Goal: Book appointment/travel/reservation

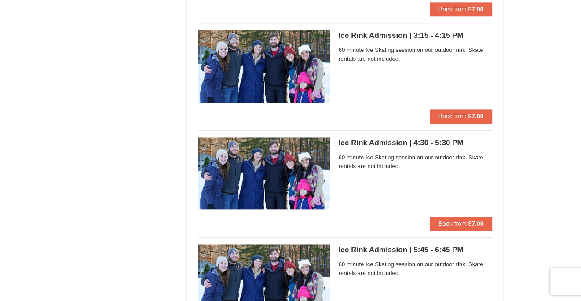
scroll to position [711, 0]
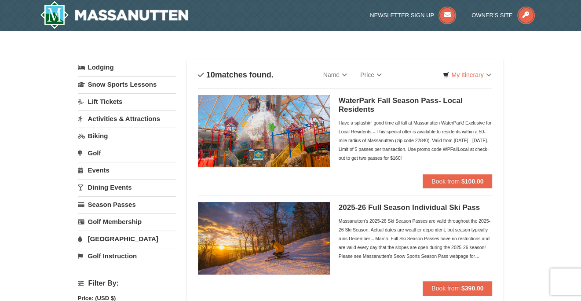
click at [106, 101] on link "Lift Tickets" at bounding box center [127, 101] width 98 height 16
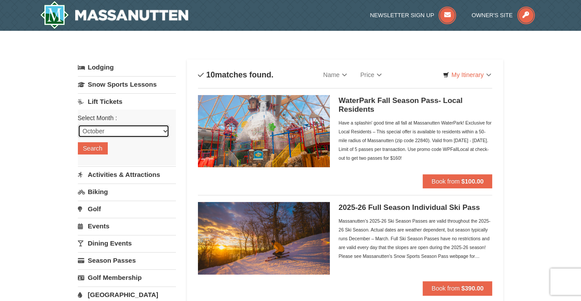
click at [162, 128] on select "October November December January February March April May June July August Sep…" at bounding box center [123, 130] width 91 height 13
select select "12"
click at [78, 124] on select "October November December January February March April May June July August Sep…" at bounding box center [123, 130] width 91 height 13
click at [97, 147] on button "Search" at bounding box center [93, 148] width 30 height 12
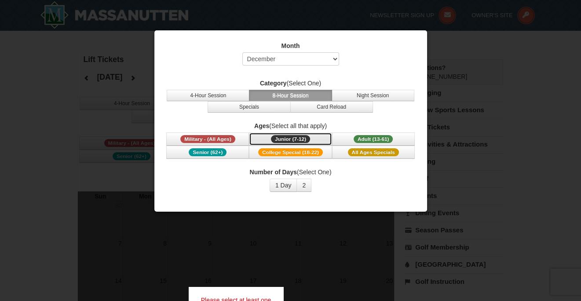
click at [294, 137] on span "Junior (7-12)" at bounding box center [290, 139] width 39 height 8
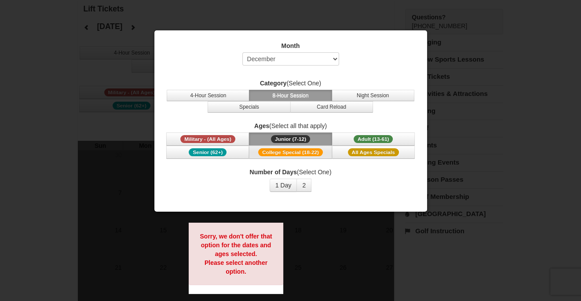
scroll to position [44, 0]
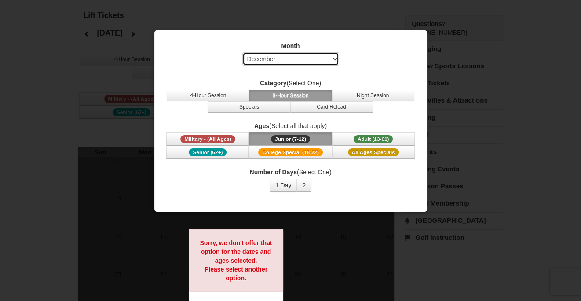
click at [334, 58] on select "Select October November December January February March April May June July Aug…" at bounding box center [290, 58] width 97 height 13
select select "1"
click at [242, 52] on select "Select October November December January February March April May June July Aug…" at bounding box center [290, 58] width 97 height 13
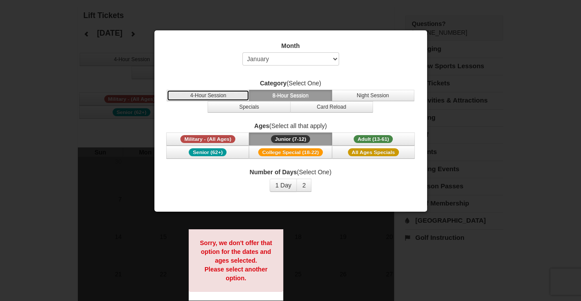
click at [218, 91] on button "4-Hour Session" at bounding box center [208, 95] width 83 height 11
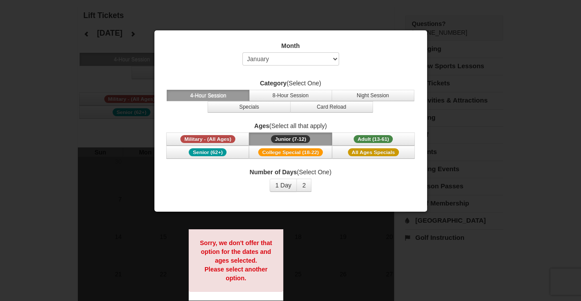
click at [289, 137] on span "Junior (7-12)" at bounding box center [290, 139] width 39 height 8
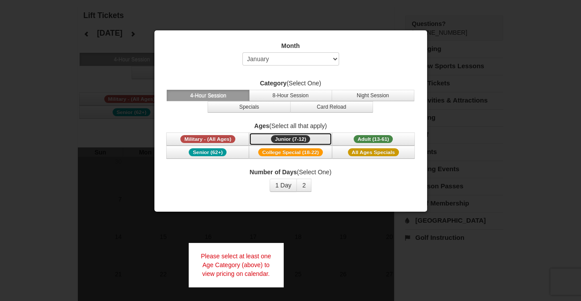
click at [294, 140] on span "Junior (7-12)" at bounding box center [290, 139] width 39 height 8
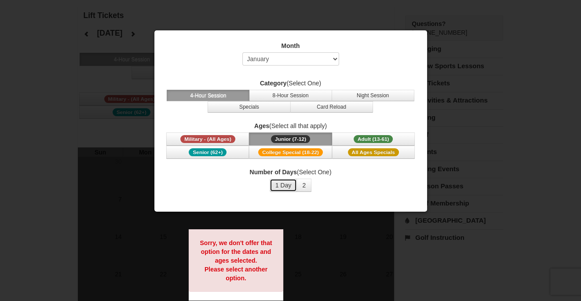
click at [287, 185] on button "1 Day" at bounding box center [284, 185] width 28 height 13
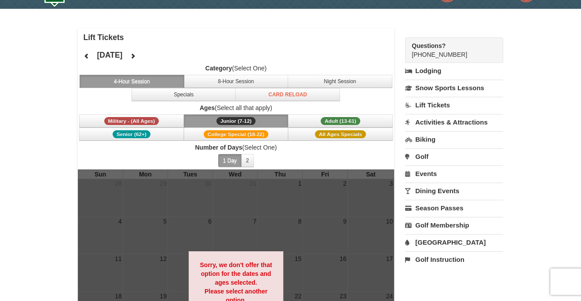
scroll to position [15, 0]
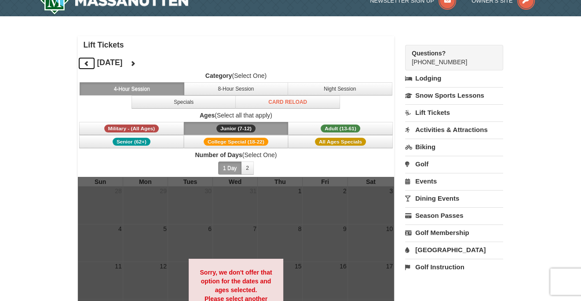
click at [90, 62] on button at bounding box center [87, 63] width 18 height 13
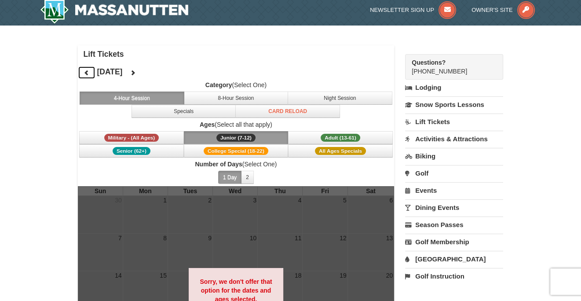
scroll to position [0, 0]
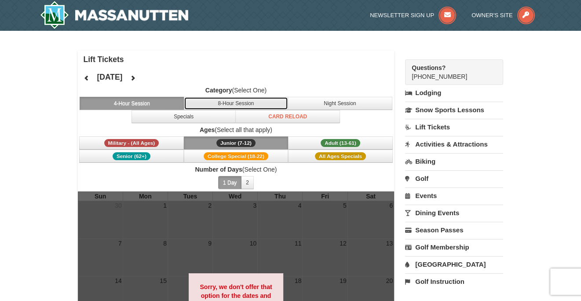
click at [255, 104] on button "8-Hour Session" at bounding box center [236, 103] width 105 height 13
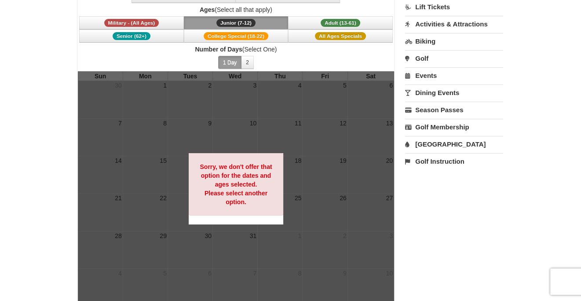
scroll to position [58, 0]
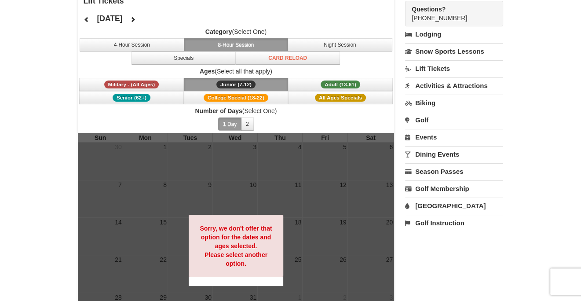
click at [242, 82] on span "Junior (7-12)" at bounding box center [235, 84] width 39 height 8
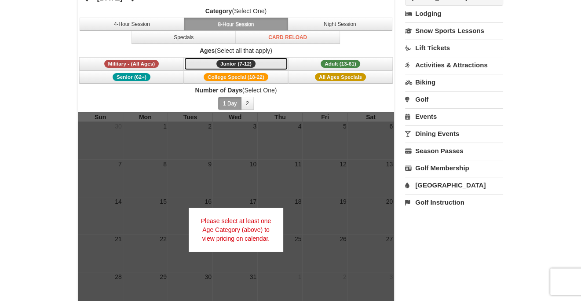
scroll to position [73, 0]
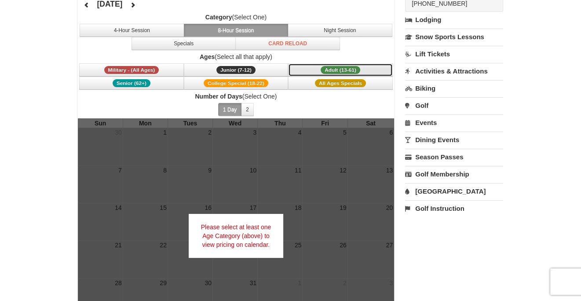
click at [340, 69] on span "Adult (13-61)" at bounding box center [341, 70] width 40 height 8
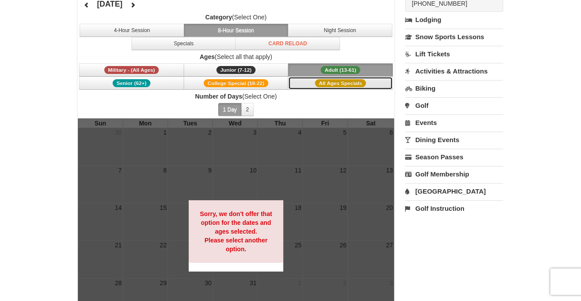
click at [338, 83] on span "All Ages Specials" at bounding box center [340, 83] width 51 height 8
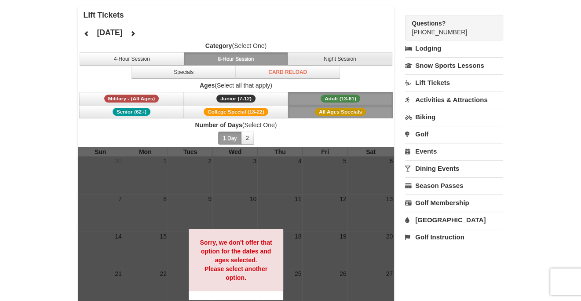
scroll to position [0, 0]
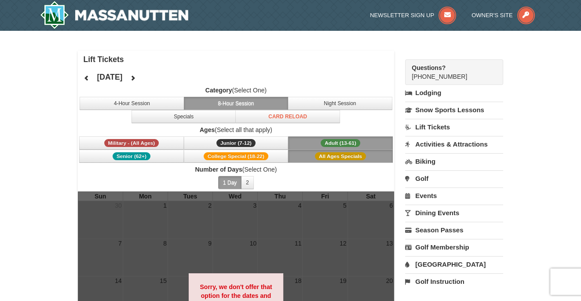
click at [38, 12] on div at bounding box center [140, 15] width 215 height 31
click at [53, 17] on img at bounding box center [114, 15] width 149 height 28
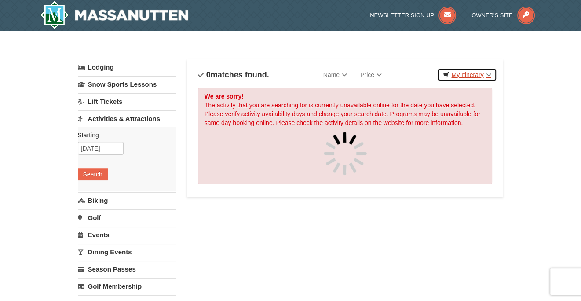
click at [486, 73] on link "My Itinerary" at bounding box center [466, 74] width 59 height 13
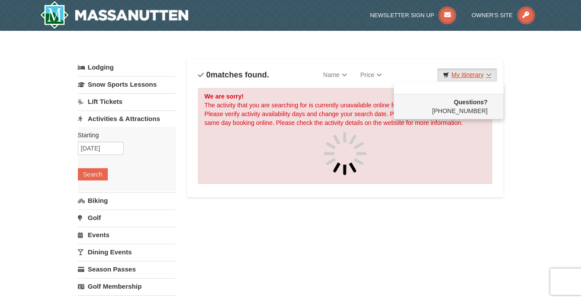
click at [486, 73] on link "My Itinerary" at bounding box center [466, 74] width 59 height 13
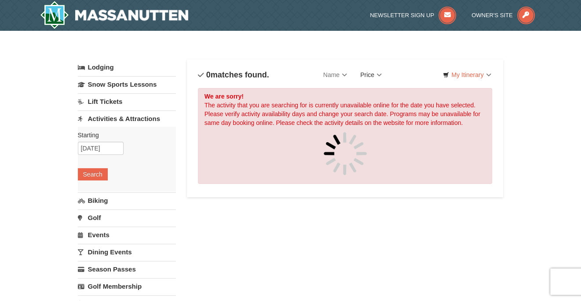
click at [380, 76] on link "Price" at bounding box center [371, 75] width 35 height 18
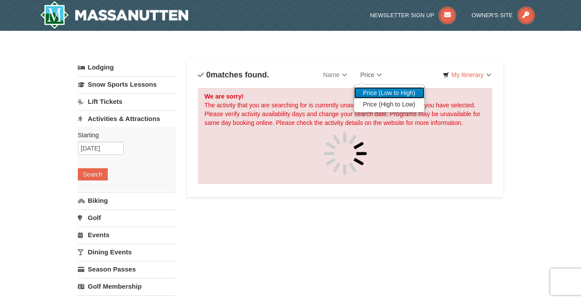
click at [386, 91] on link "Price (Low to High)" at bounding box center [389, 92] width 70 height 11
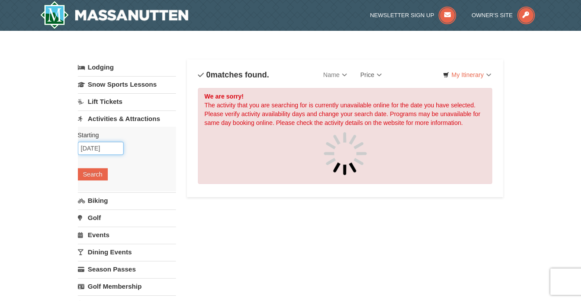
click at [121, 149] on input "10/07/2025" at bounding box center [101, 148] width 46 height 13
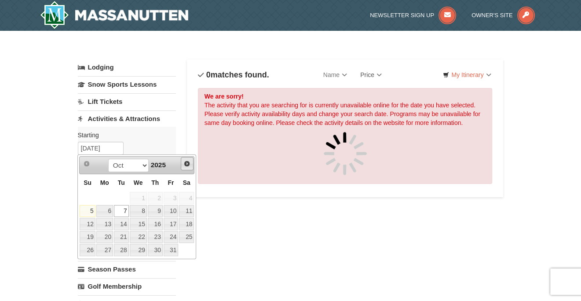
click at [185, 165] on span "Next" at bounding box center [186, 163] width 7 height 7
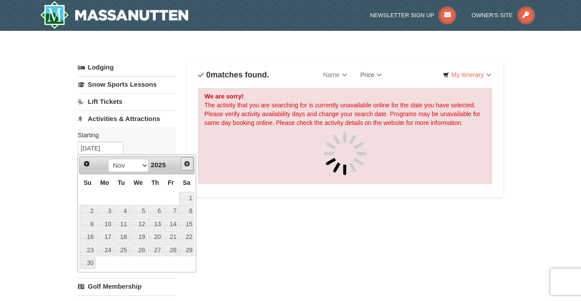
click at [185, 165] on span "Next" at bounding box center [186, 163] width 7 height 7
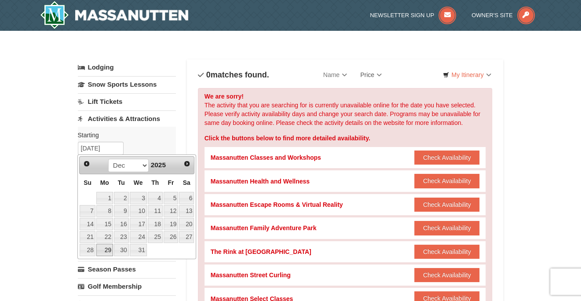
click at [107, 250] on link "29" at bounding box center [104, 250] width 17 height 12
type input "12/29/2025"
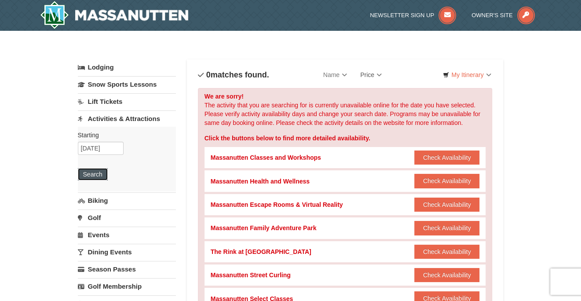
click at [97, 176] on button "Search" at bounding box center [93, 174] width 30 height 12
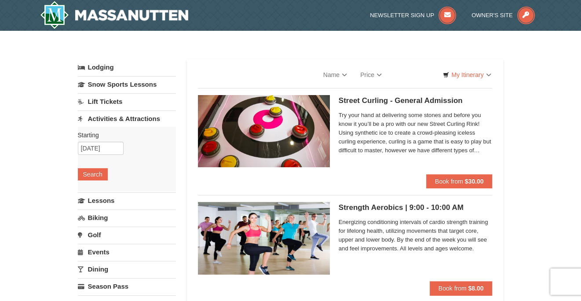
select select "10"
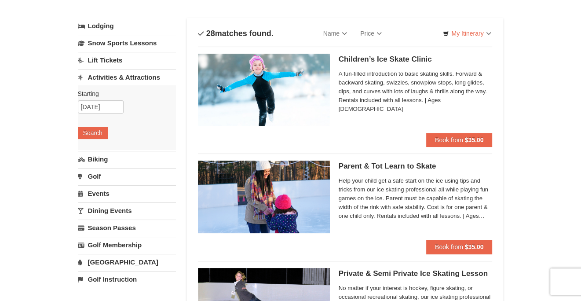
scroll to position [44, 0]
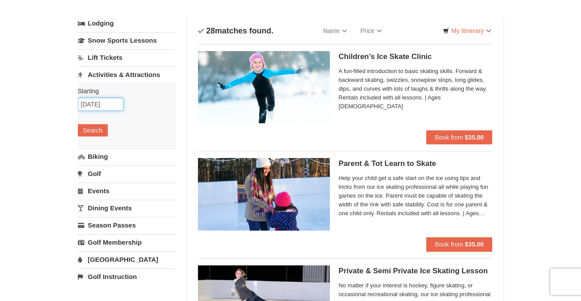
click at [114, 100] on input "12/29/2025" at bounding box center [101, 104] width 46 height 13
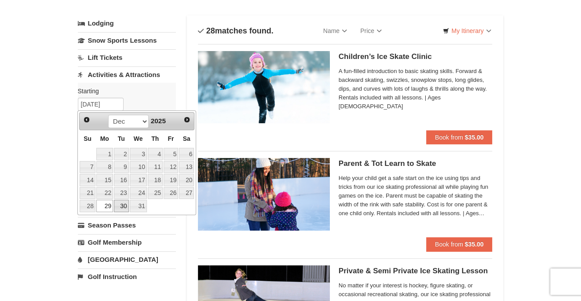
click at [123, 207] on link "30" at bounding box center [121, 206] width 15 height 12
type input "[DATE]"
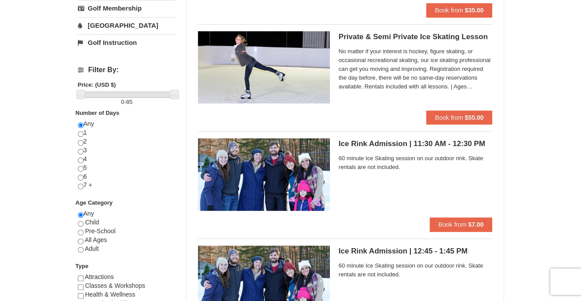
scroll to position [0, 0]
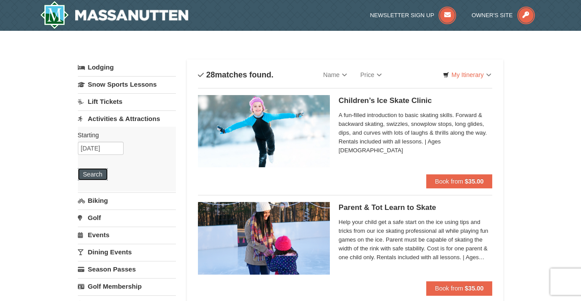
click at [88, 179] on button "Search" at bounding box center [93, 174] width 30 height 12
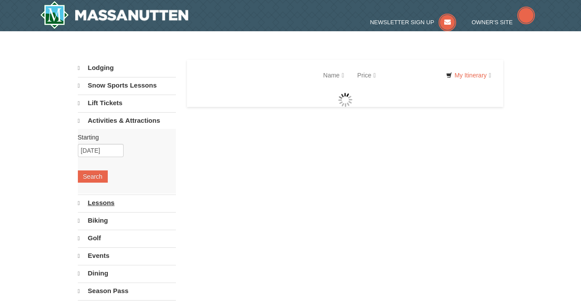
select select "10"
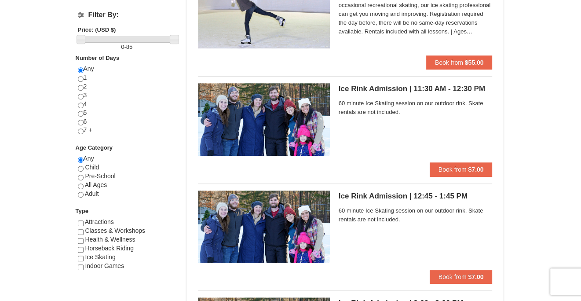
scroll to position [284, 0]
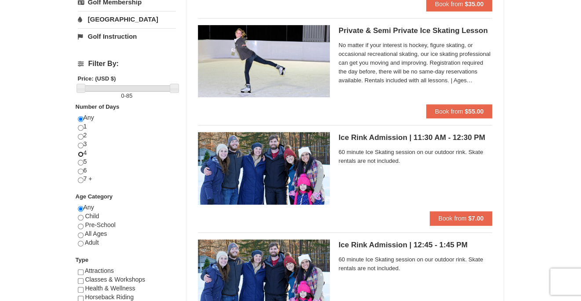
click at [81, 152] on input "radio" at bounding box center [81, 154] width 6 height 6
radio input "true"
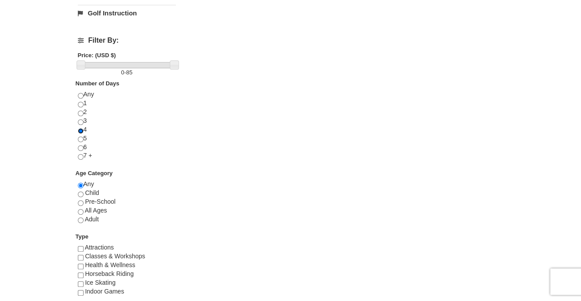
scroll to position [358, 0]
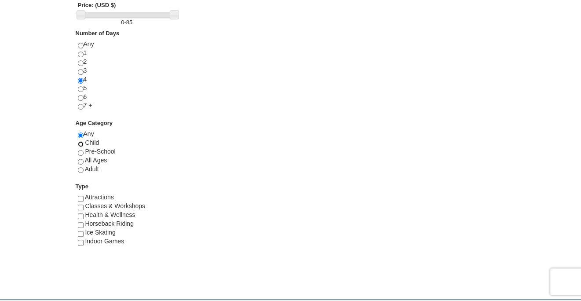
click at [83, 144] on input "radio" at bounding box center [81, 144] width 6 height 6
radio input "true"
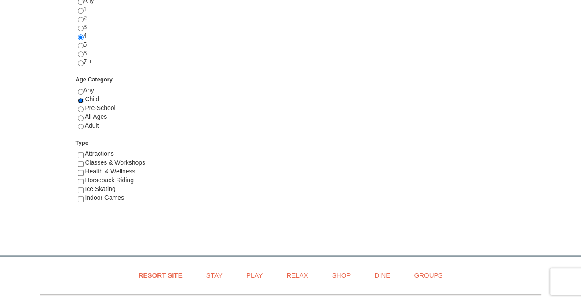
scroll to position [402, 0]
click at [81, 187] on input "checkbox" at bounding box center [81, 190] width 6 height 6
checkbox input "true"
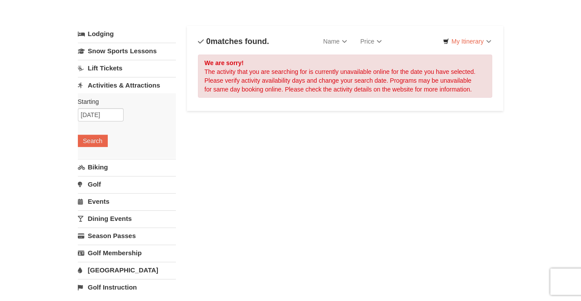
scroll to position [0, 0]
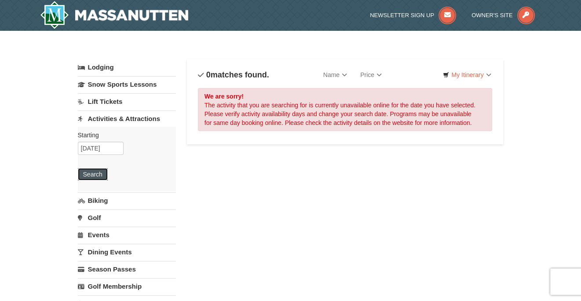
click at [82, 177] on button "Search" at bounding box center [93, 174] width 30 height 12
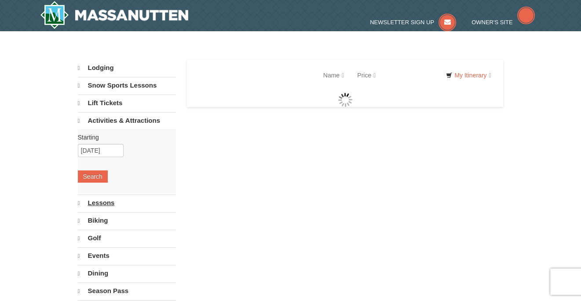
select select "10"
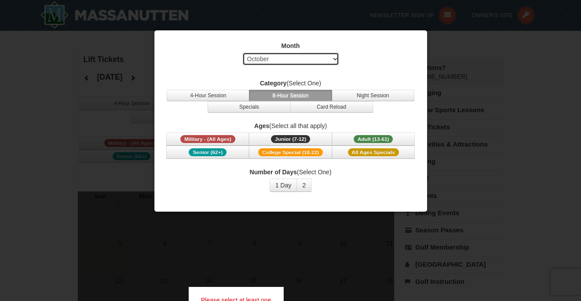
click at [333, 58] on select "Select October November December January February March April May June July Aug…" at bounding box center [290, 58] width 97 height 13
select select "1"
click at [242, 52] on select "Select October November December January February March April May June July Aug…" at bounding box center [290, 58] width 97 height 13
click at [289, 94] on button "8-Hour Session" at bounding box center [290, 95] width 83 height 11
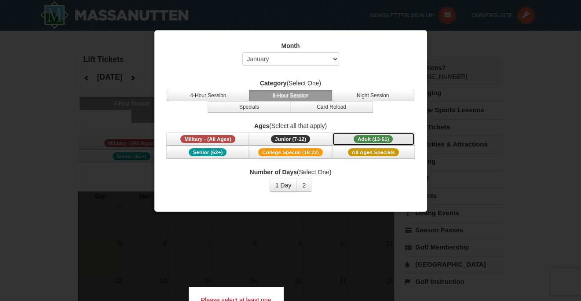
click at [373, 139] on span "Adult (13-61)" at bounding box center [374, 139] width 40 height 8
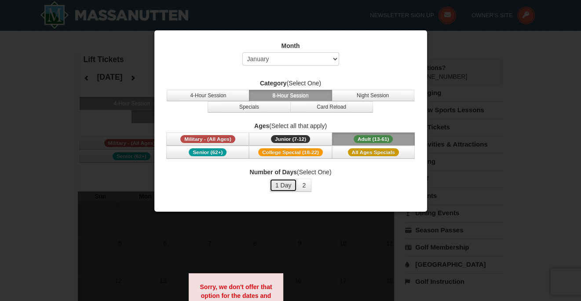
click at [285, 184] on button "1 Day" at bounding box center [284, 185] width 28 height 13
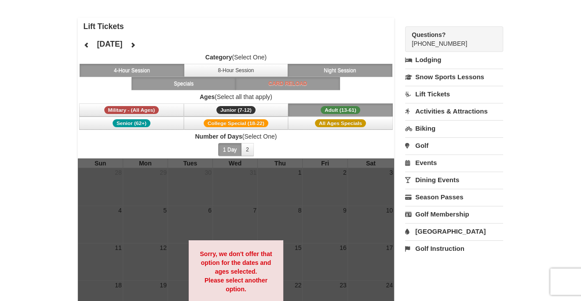
scroll to position [29, 0]
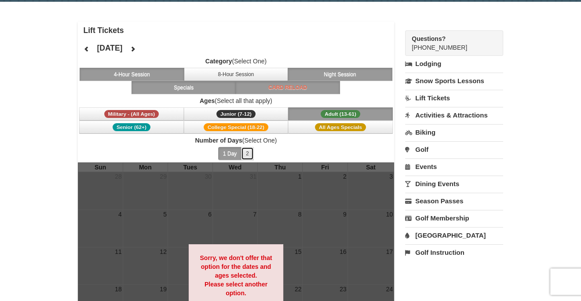
click at [249, 155] on button "2" at bounding box center [247, 153] width 13 height 13
click at [87, 48] on icon at bounding box center [87, 49] width 6 height 6
click at [430, 95] on link "Lift Tickets" at bounding box center [454, 98] width 98 height 16
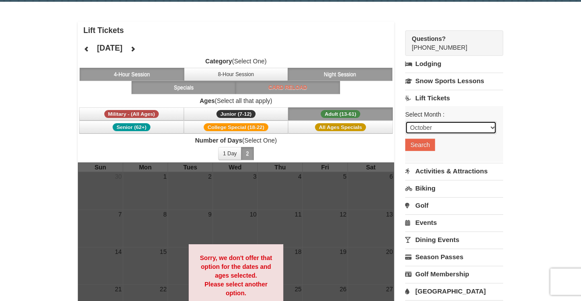
click at [494, 127] on select "October November December January February March April May June July August Sep…" at bounding box center [450, 127] width 91 height 13
select select "12"
click at [405, 121] on select "October November December January February March April May June July August Sep…" at bounding box center [450, 127] width 91 height 13
click at [420, 145] on button "Search" at bounding box center [420, 145] width 30 height 12
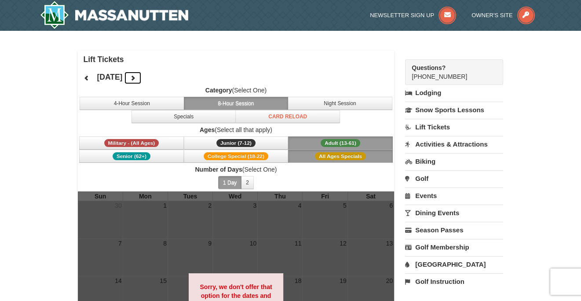
click at [136, 75] on icon at bounding box center [133, 78] width 6 height 6
click at [249, 178] on button "2" at bounding box center [247, 182] width 13 height 13
click at [443, 129] on link "Lift Tickets" at bounding box center [454, 127] width 98 height 16
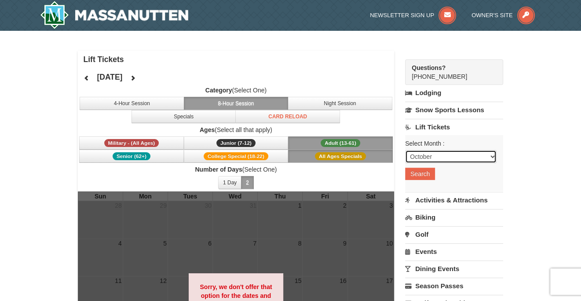
click at [469, 153] on select "October November December January February March April May June July August Sep…" at bounding box center [450, 156] width 91 height 13
select select "1"
click at [405, 150] on select "October November December January February March April May June July August Sep…" at bounding box center [450, 156] width 91 height 13
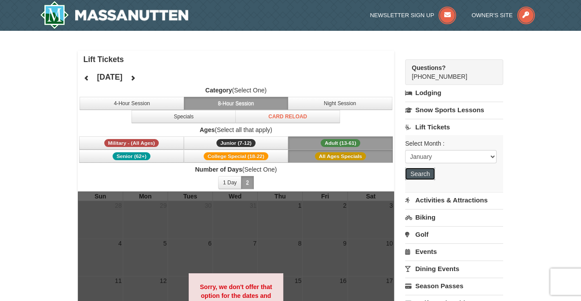
click at [418, 174] on button "Search" at bounding box center [420, 174] width 30 height 12
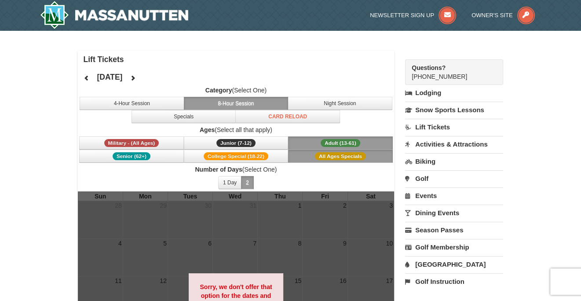
click at [345, 142] on span "Adult (13-61)" at bounding box center [341, 143] width 40 height 8
click at [345, 152] on span "All Ages Specials" at bounding box center [340, 156] width 51 height 8
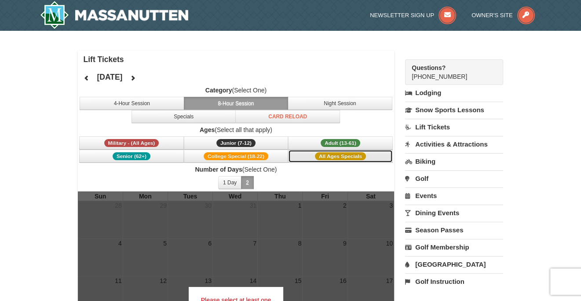
click at [346, 155] on span "All Ages Specials" at bounding box center [340, 156] width 51 height 8
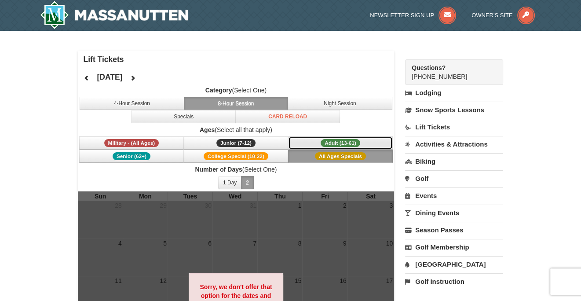
click at [349, 144] on span "Adult (13-61)" at bounding box center [341, 143] width 40 height 8
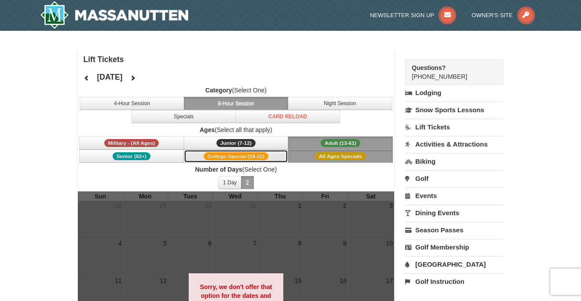
click at [223, 153] on span "College Special (18-22)" at bounding box center [236, 156] width 65 height 8
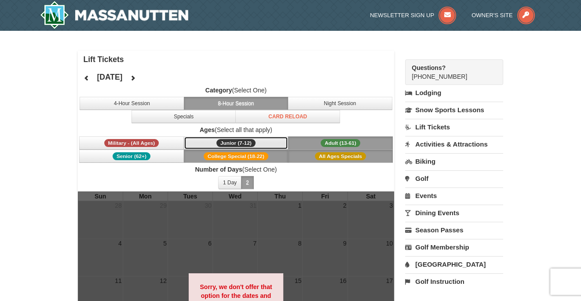
click at [230, 139] on span "Junior (7-12)" at bounding box center [235, 143] width 39 height 8
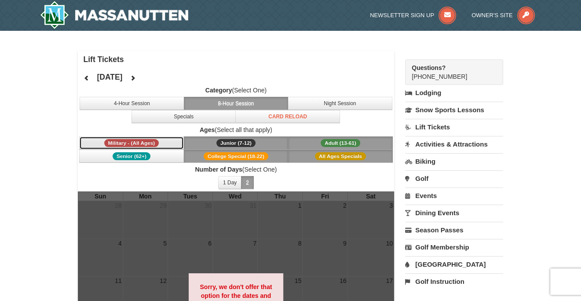
click at [155, 139] on span "Military - (All Ages)" at bounding box center [131, 143] width 55 height 8
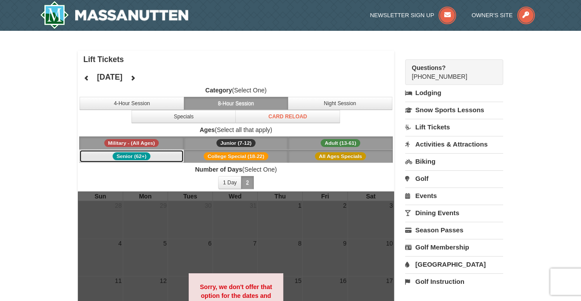
click at [153, 155] on button "Senior (62+)" at bounding box center [131, 156] width 105 height 13
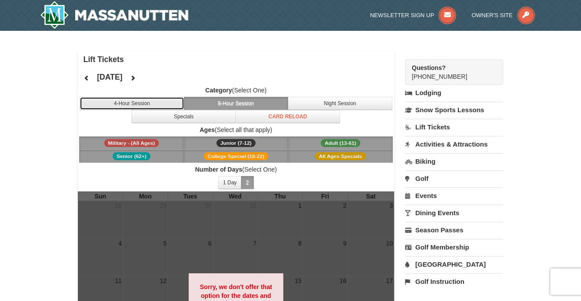
click at [143, 99] on button "4-Hour Session" at bounding box center [132, 103] width 105 height 13
click at [255, 103] on button "8-Hour Session" at bounding box center [236, 103] width 105 height 13
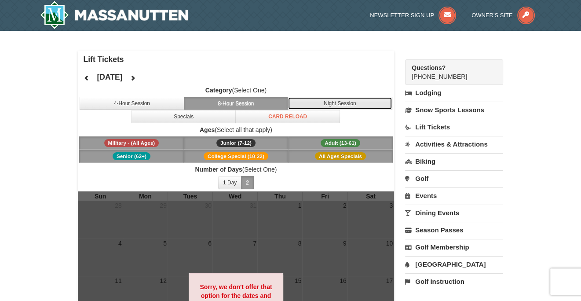
click at [347, 104] on button "Night Session" at bounding box center [340, 103] width 105 height 13
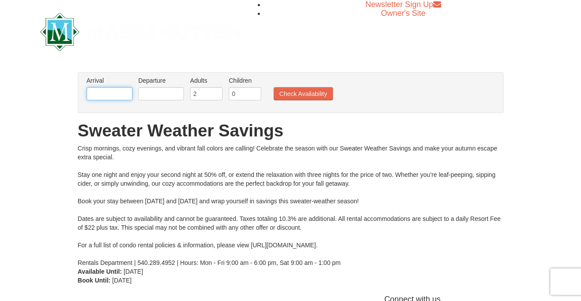
click at [117, 97] on input "text" at bounding box center [110, 93] width 46 height 13
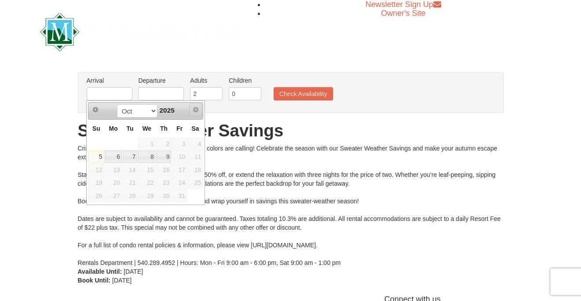
click at [198, 109] on span "Next" at bounding box center [195, 109] width 7 height 7
click at [149, 110] on select "Oct" at bounding box center [137, 110] width 41 height 13
click at [151, 110] on select "Oct" at bounding box center [137, 110] width 41 height 13
click at [42, 121] on div "× From: To: Adults: 2 Children: 0 Change Arrival Please format dates MM/DD/YYYY…" at bounding box center [290, 178] width 581 height 230
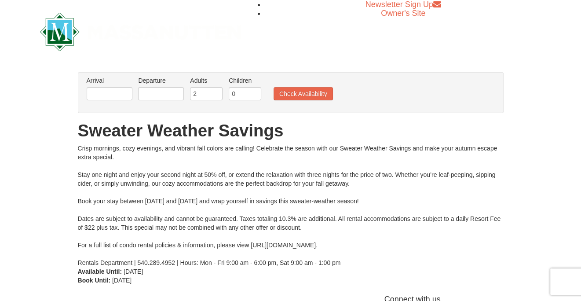
scroll to position [1, 0]
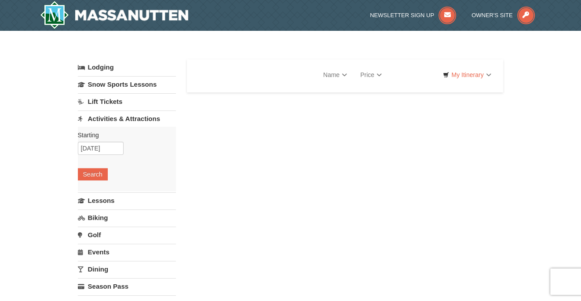
select select "10"
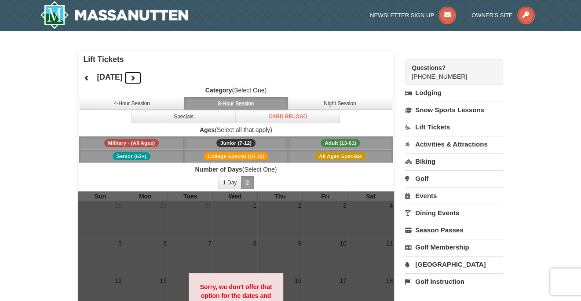
click at [136, 78] on icon at bounding box center [133, 78] width 6 height 6
click at [142, 78] on button at bounding box center [133, 77] width 18 height 13
click at [136, 78] on icon at bounding box center [133, 78] width 6 height 6
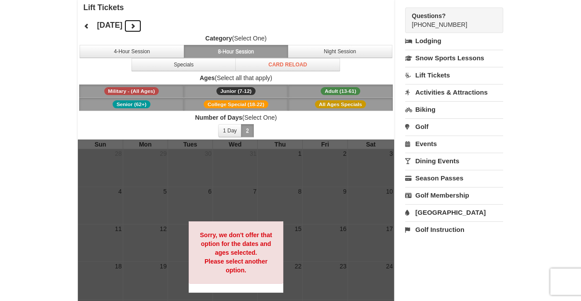
scroll to position [44, 0]
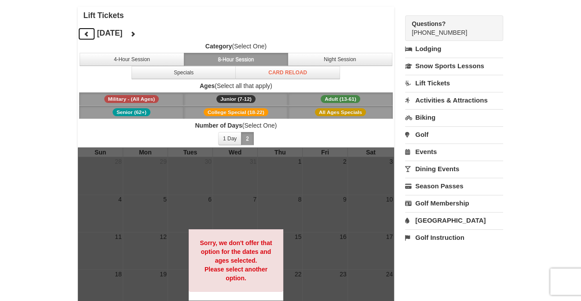
click at [87, 35] on icon at bounding box center [87, 34] width 6 height 6
click at [132, 58] on button "4-Hour Session" at bounding box center [132, 59] width 105 height 13
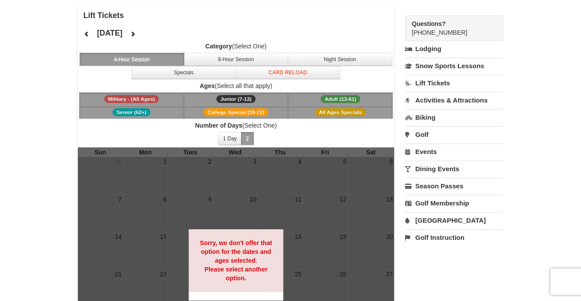
click at [144, 99] on span "Military - (All Ages)" at bounding box center [131, 99] width 55 height 8
click at [222, 110] on span "College Special (18-22)" at bounding box center [236, 112] width 65 height 8
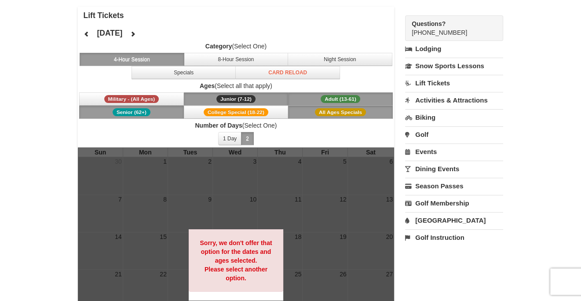
click at [248, 133] on button "2" at bounding box center [247, 138] width 13 height 13
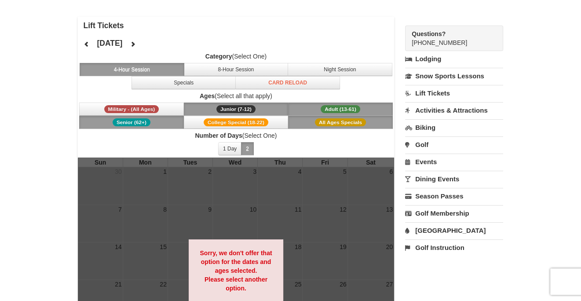
scroll to position [0, 0]
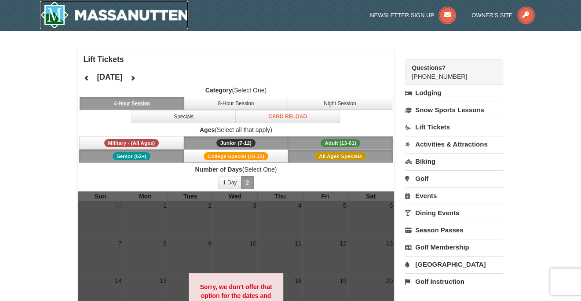
click at [51, 12] on img at bounding box center [114, 15] width 149 height 28
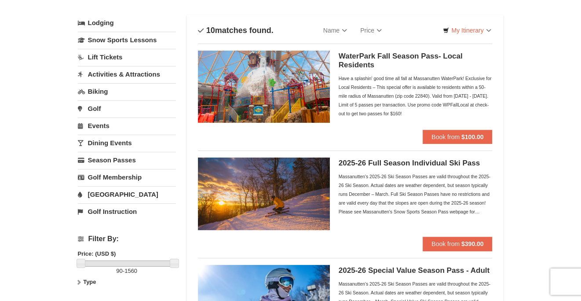
scroll to position [58, 0]
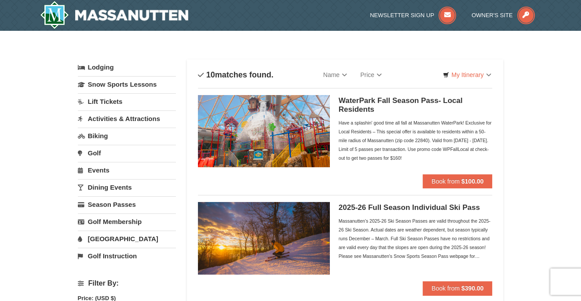
click at [113, 102] on link "Lift Tickets" at bounding box center [127, 101] width 98 height 16
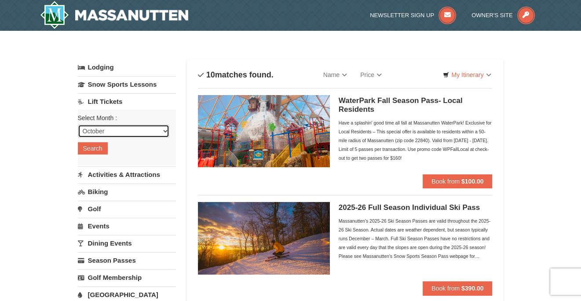
click at [165, 133] on select "October November December January February March April May June July August Sep…" at bounding box center [123, 130] width 91 height 13
select select "12"
click at [78, 124] on select "October November December January February March April May June July August Sep…" at bounding box center [123, 130] width 91 height 13
click at [99, 153] on button "Search" at bounding box center [93, 148] width 30 height 12
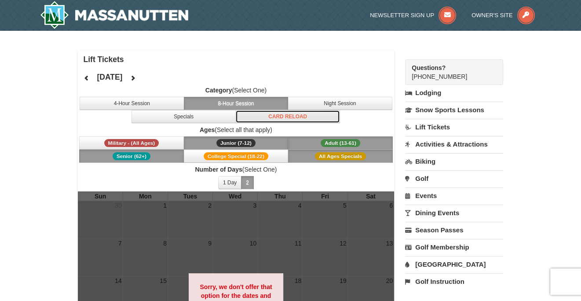
click at [282, 117] on button "Card Reload" at bounding box center [287, 116] width 105 height 13
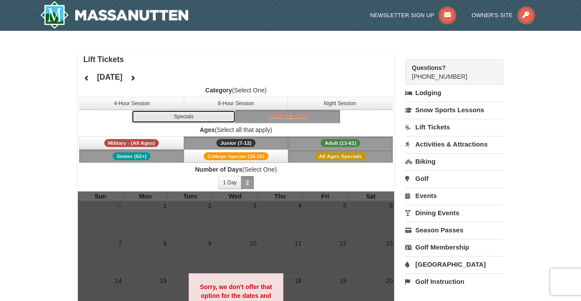
click at [191, 116] on button "Specials" at bounding box center [184, 116] width 105 height 13
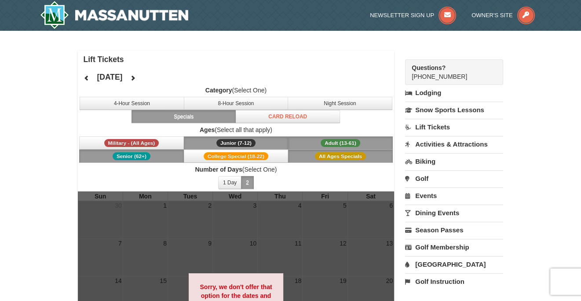
drag, startPoint x: 123, startPoint y: 24, endPoint x: 157, endPoint y: 15, distance: 34.9
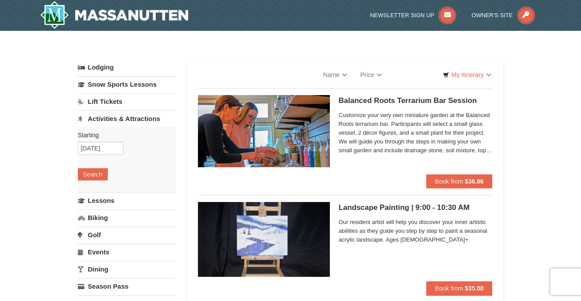
select select "10"
click at [110, 101] on link "Lift Tickets" at bounding box center [127, 101] width 98 height 16
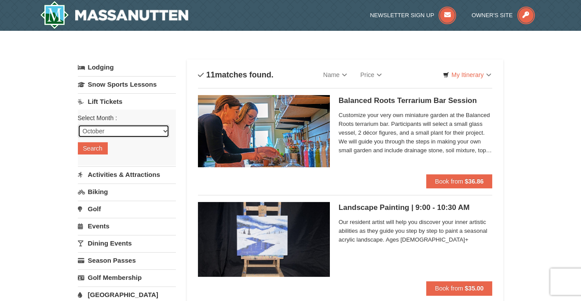
click at [163, 134] on select "October November December January February March April May June July August Sep…" at bounding box center [123, 130] width 91 height 13
select select "1"
click at [78, 124] on select "October November December January February March April May June July August Sep…" at bounding box center [123, 130] width 91 height 13
click at [93, 150] on button "Search" at bounding box center [93, 148] width 30 height 12
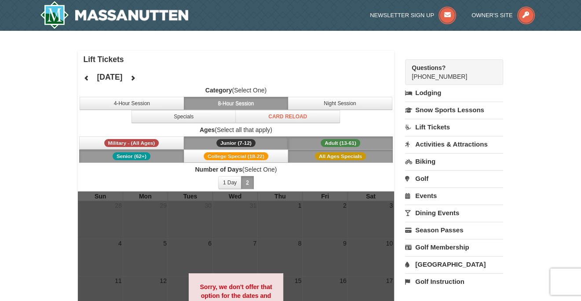
click at [253, 102] on button "8-Hour Session" at bounding box center [236, 103] width 105 height 13
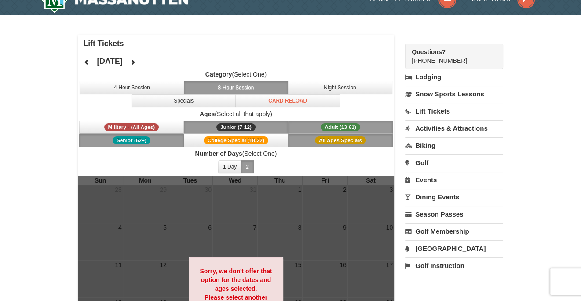
scroll to position [15, 0]
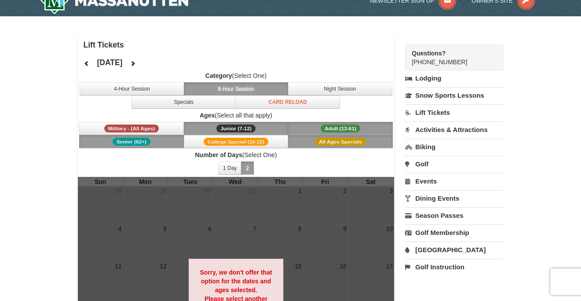
click at [459, 129] on link "Activities & Attractions" at bounding box center [454, 129] width 98 height 16
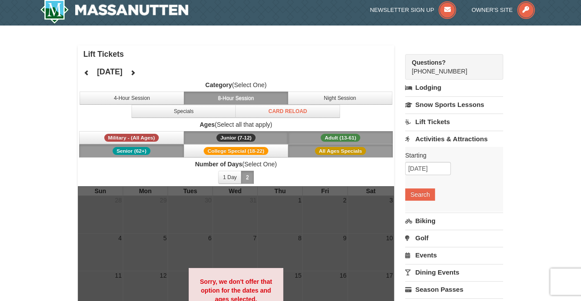
scroll to position [0, 0]
